Goal: Task Accomplishment & Management: Manage account settings

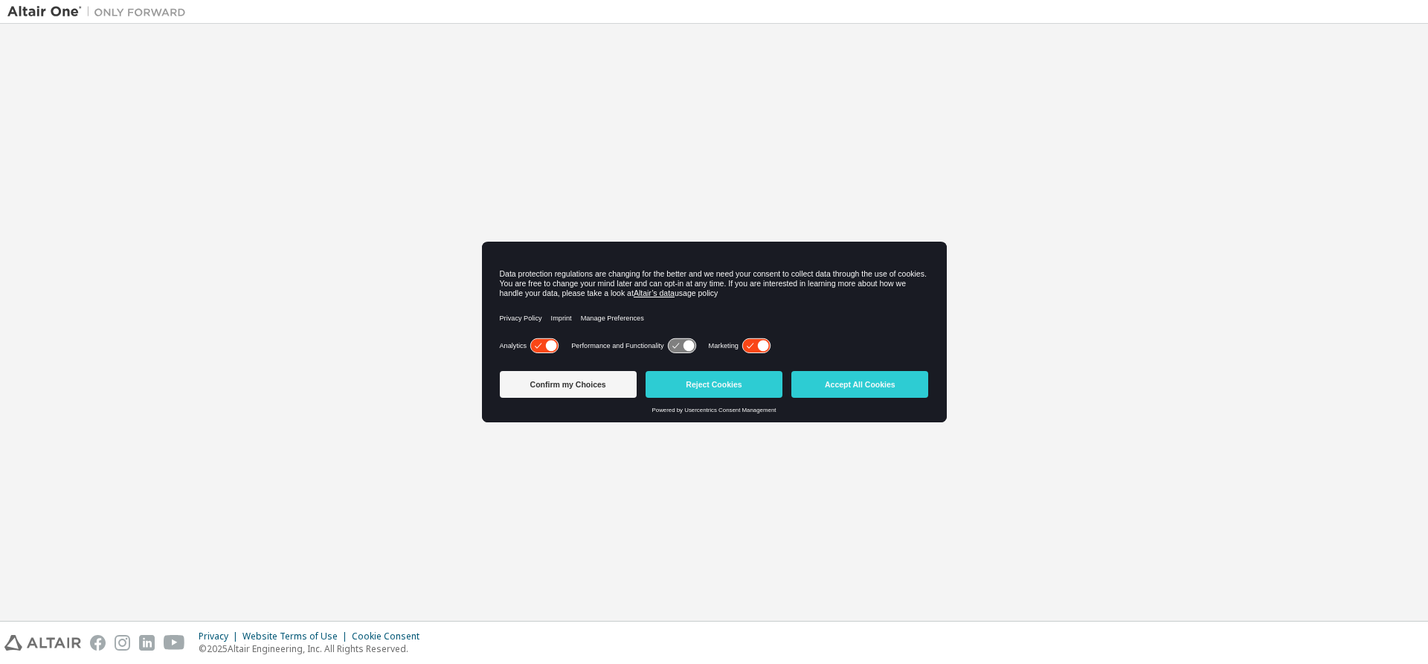
click at [752, 345] on icon at bounding box center [756, 346] width 28 height 14
click at [585, 386] on button "Confirm my Choices" at bounding box center [568, 384] width 137 height 27
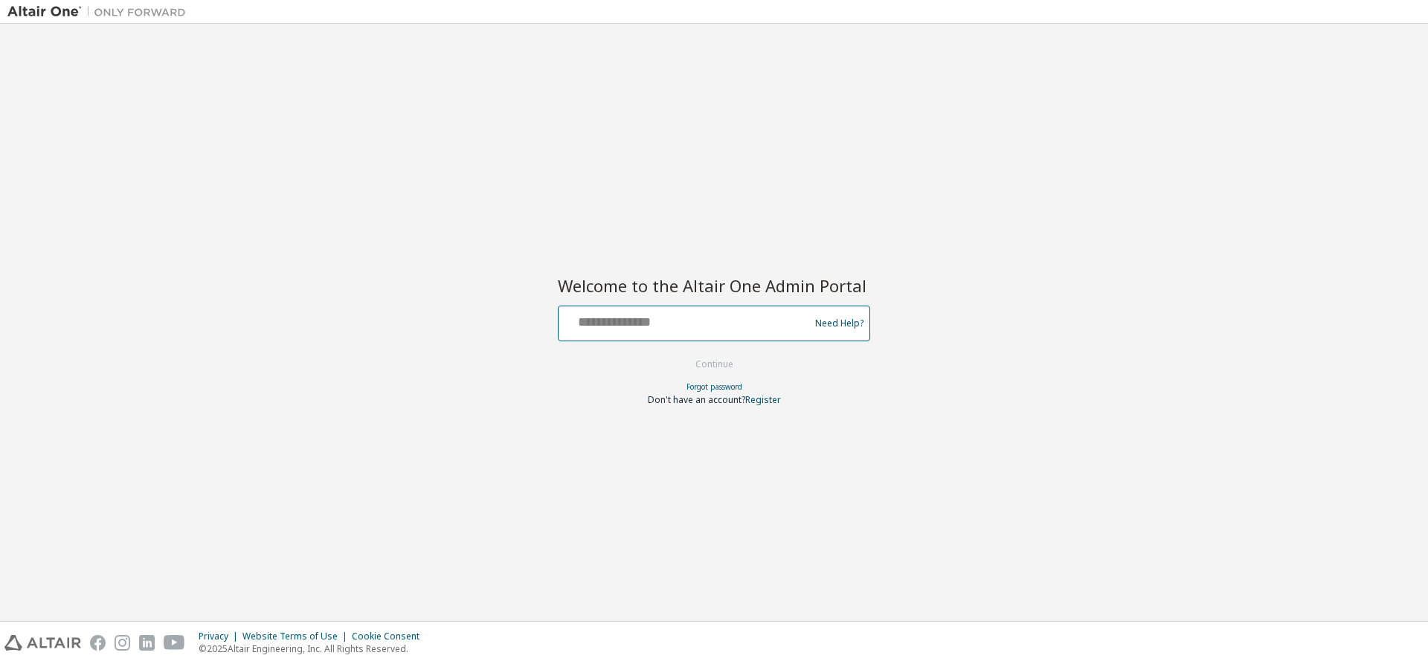
click at [602, 325] on input "text" at bounding box center [685, 320] width 243 height 22
click at [785, 318] on keeper-lock "Open Keeper Popup" at bounding box center [786, 320] width 18 height 18
click at [628, 321] on input "text" at bounding box center [685, 320] width 243 height 22
type input "**********"
click at [728, 370] on button "Continue" at bounding box center [714, 364] width 69 height 22
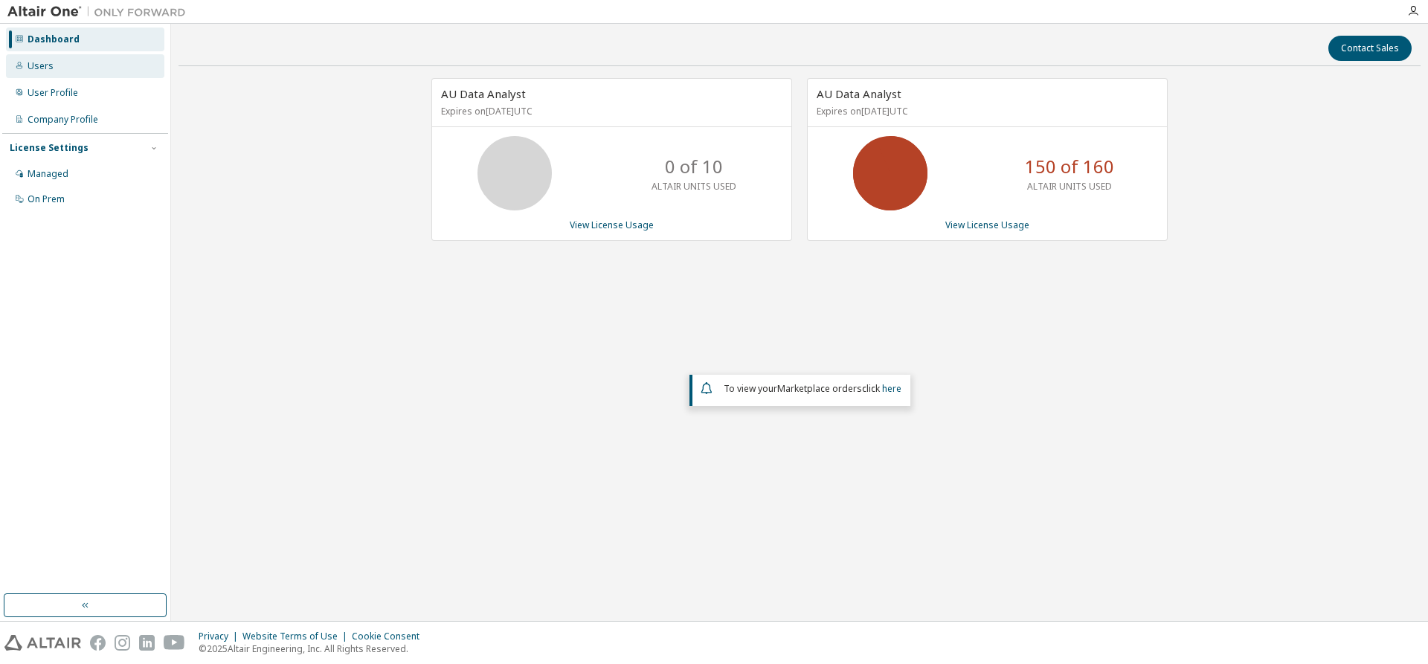
click at [41, 67] on div "Users" at bounding box center [41, 66] width 26 height 12
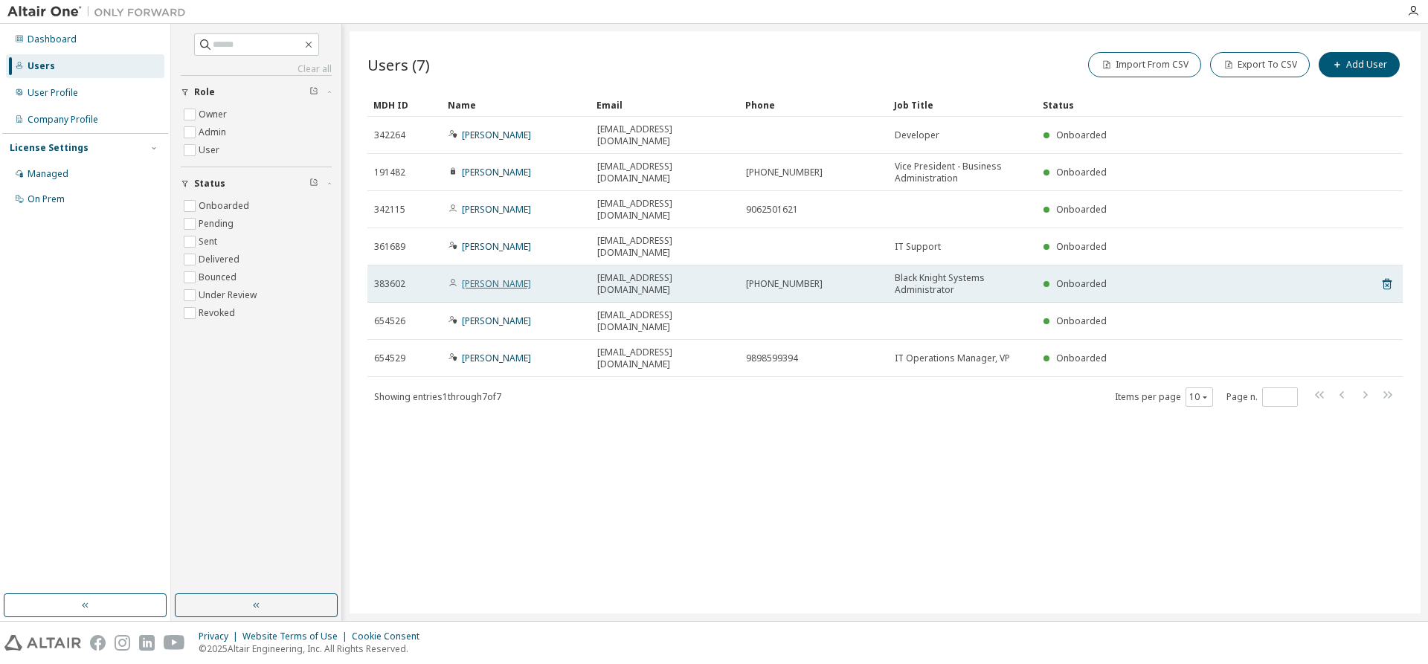
click at [517, 277] on link "Robert Dominguez" at bounding box center [496, 283] width 69 height 13
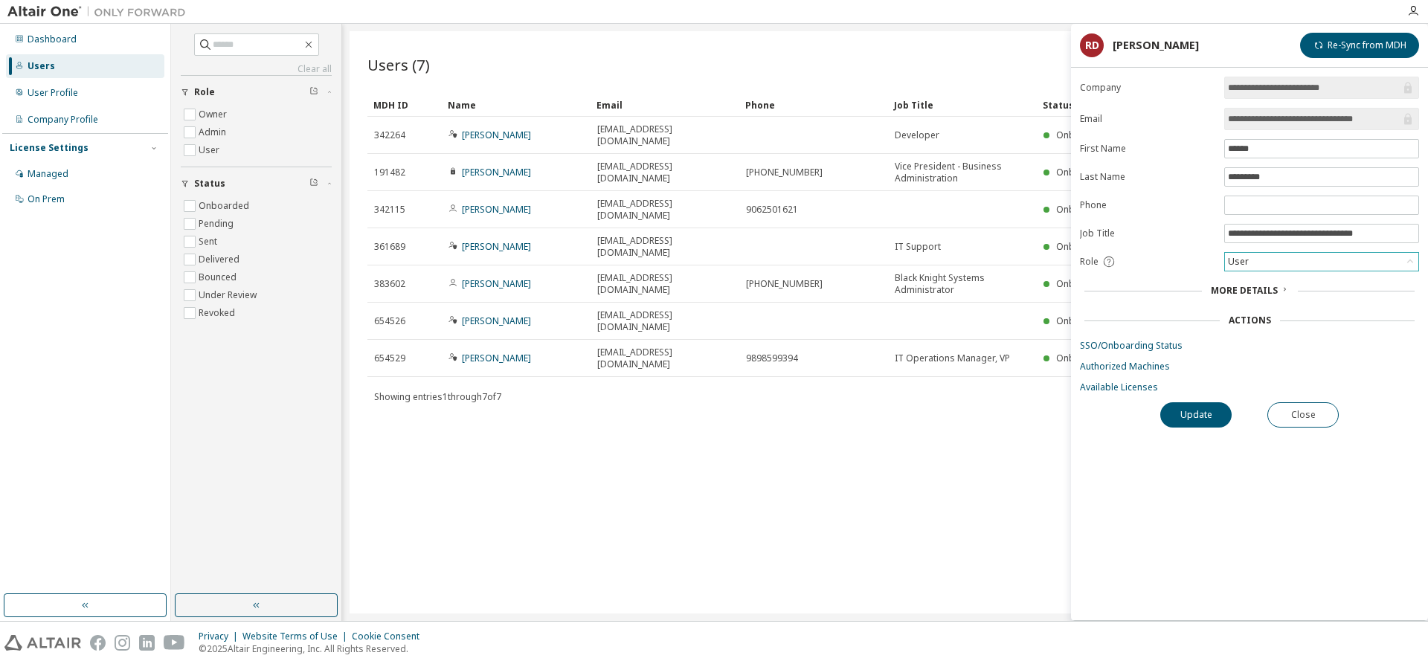
click at [1282, 266] on div "User" at bounding box center [1321, 262] width 193 height 18
click at [1246, 283] on li "Admin" at bounding box center [1321, 283] width 190 height 19
click at [1196, 419] on button "Update" at bounding box center [1195, 414] width 71 height 25
click at [1330, 46] on button "Re-Sync from MDH" at bounding box center [1359, 45] width 119 height 25
click at [899, 416] on div "Users (7) Import From CSV Export To CSV Add User Clear Load Save Save As Field …" at bounding box center [885, 322] width 1071 height 582
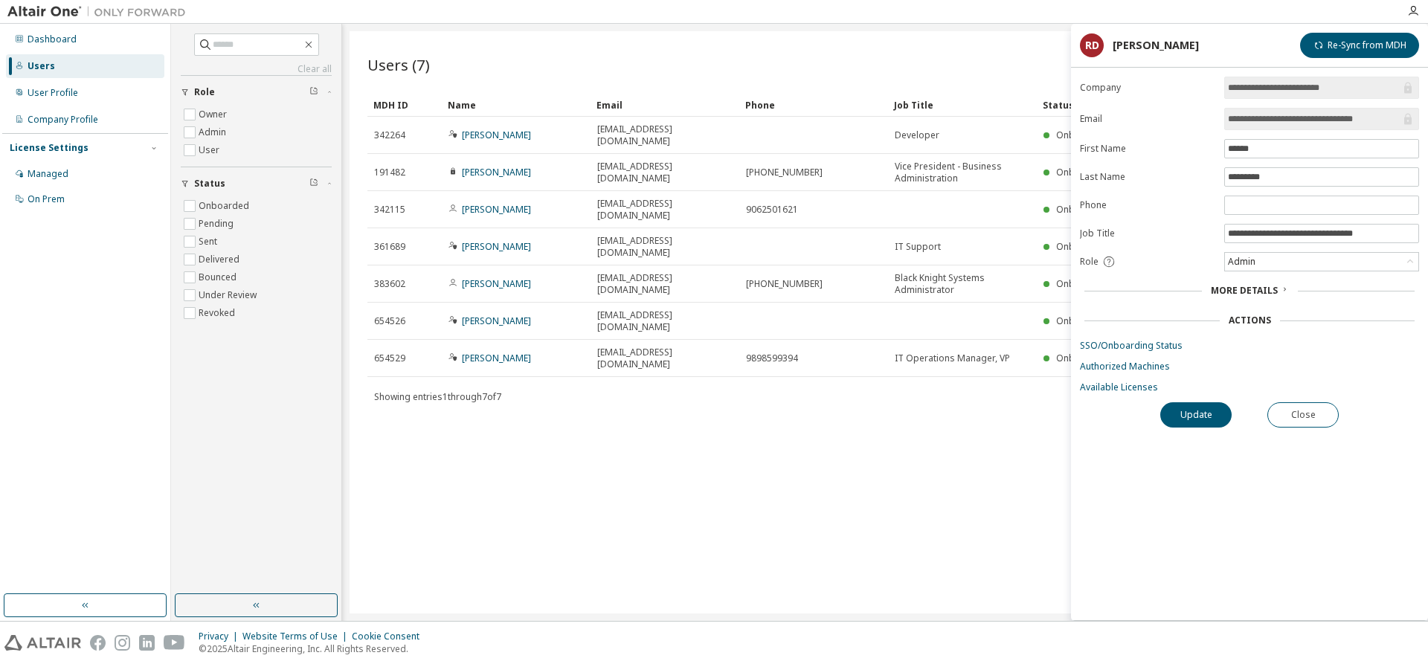
click at [964, 53] on div "Import From CSV Export To CSV Add User" at bounding box center [1144, 64] width 518 height 31
click at [1289, 414] on button "Close" at bounding box center [1302, 414] width 71 height 25
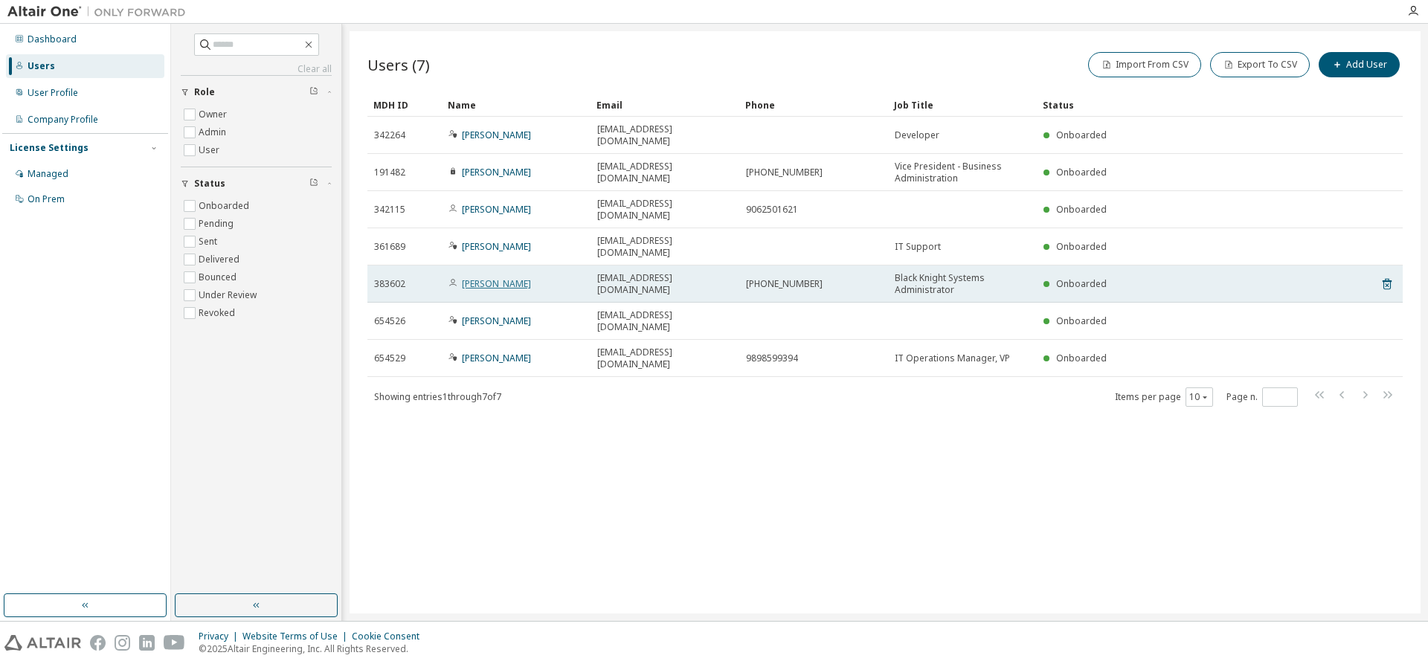
click at [521, 277] on link "Robert Dominguez" at bounding box center [496, 283] width 69 height 13
